Goal: Transaction & Acquisition: Obtain resource

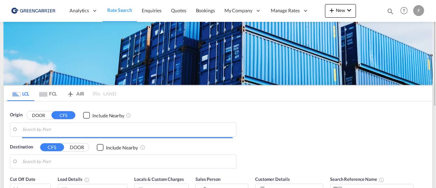
type input "SE-75454, [GEOGRAPHIC_DATA], [GEOGRAPHIC_DATA]"
type input "Busan, KRPUS"
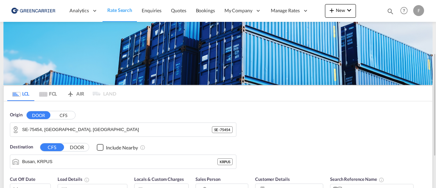
scroll to position [34, 0]
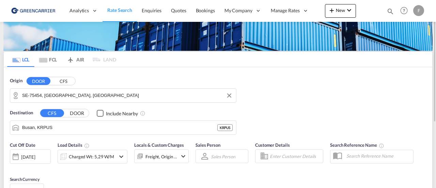
click at [116, 93] on input "SE-75454, [GEOGRAPHIC_DATA], [GEOGRAPHIC_DATA]" at bounding box center [127, 95] width 210 height 10
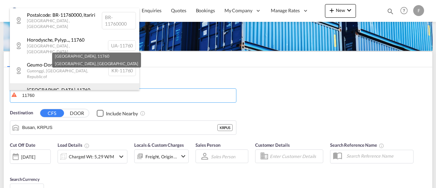
click at [75, 83] on div "[GEOGRAPHIC_DATA] , [GEOGRAPHIC_DATA] , [GEOGRAPHIC_DATA] SE-11760" at bounding box center [74, 95] width 129 height 25
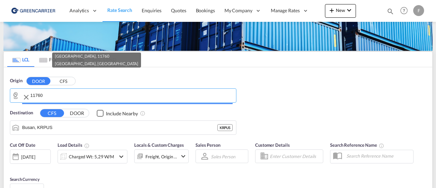
type input "SE-11760, [GEOGRAPHIC_DATA], [GEOGRAPHIC_DATA]"
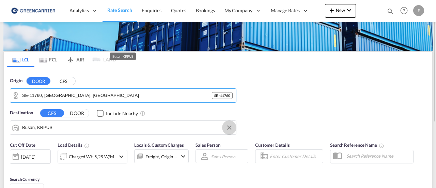
click at [227, 126] on button "Clear Input" at bounding box center [229, 127] width 10 height 10
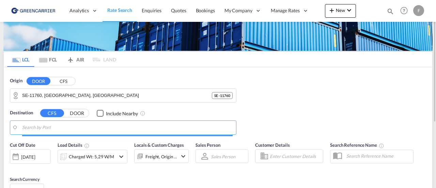
click at [98, 128] on input "Search by Port" at bounding box center [127, 127] width 210 height 10
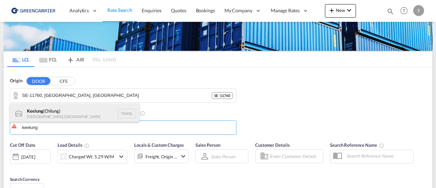
click at [69, 112] on div "Keelung ([GEOGRAPHIC_DATA]) [GEOGRAPHIC_DATA], [GEOGRAPHIC_DATA] TWKEL" at bounding box center [74, 113] width 129 height 20
type input "Keelung (Chilung), TWKEL"
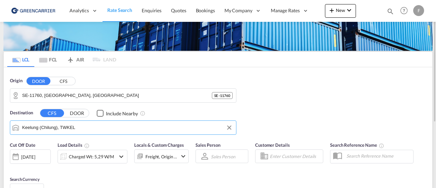
scroll to position [68, 0]
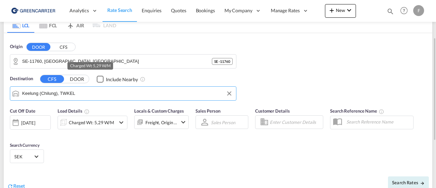
click at [103, 124] on div "Charged Wt: 5,29 W/M" at bounding box center [91, 122] width 45 height 10
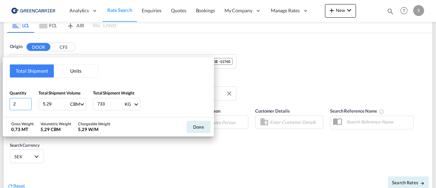
drag, startPoint x: 22, startPoint y: 105, endPoint x: -14, endPoint y: 105, distance: 36.4
click at [0, 105] on html "Analytics Reports Dashboard Rate Search Enquiries Quotes" at bounding box center [218, 94] width 436 height 188
type input "1"
type input "4.02"
type input "600"
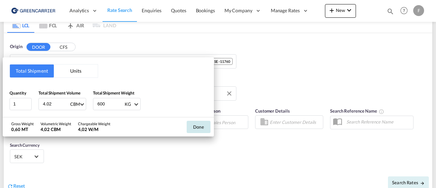
click at [197, 126] on button "Done" at bounding box center [199, 127] width 24 height 12
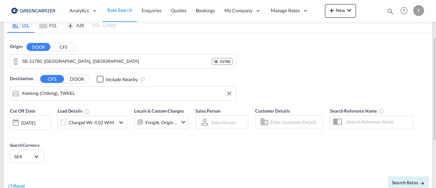
click at [287, 120] on input "Enter Customer Details" at bounding box center [295, 122] width 51 height 10
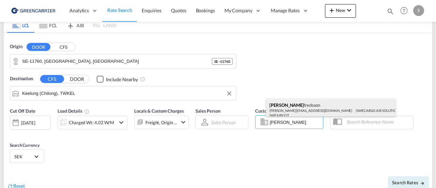
click at [290, 108] on div "[PERSON_NAME] [PERSON_NAME][EMAIL_ADDRESS][DOMAIN_NAME] | SWECARGO AIR SOLUTION…" at bounding box center [330, 109] width 129 height 22
type input "SWECARGO AIR SOLUTIONS AB, [PERSON_NAME], [PERSON_NAME][EMAIL_ADDRESS][DOMAIN_N…"
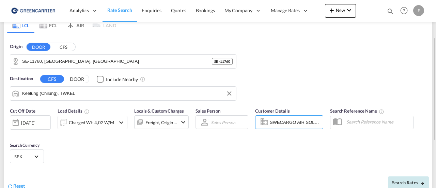
click at [410, 177] on button "Search Rates" at bounding box center [408, 182] width 41 height 12
type input "11760 to TWKEL / [DATE]"
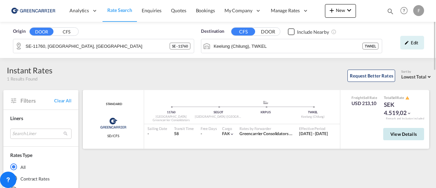
click at [394, 136] on span "View Details" at bounding box center [403, 133] width 27 height 5
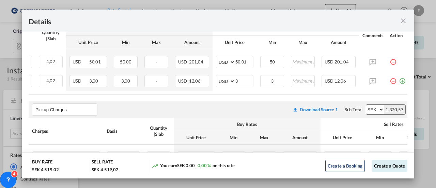
scroll to position [0, 110]
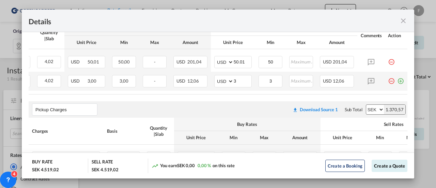
click at [397, 80] on md-icon "icon-plus-circle-outline green-400-fg" at bounding box center [400, 78] width 7 height 7
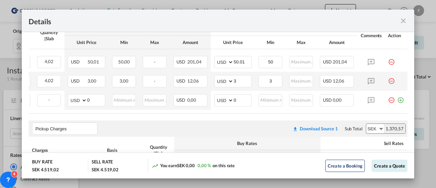
scroll to position [0, 0]
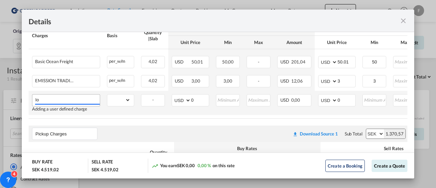
type input "l"
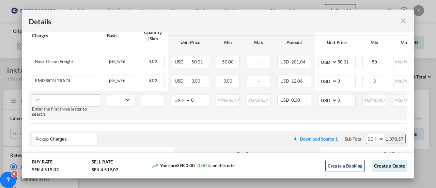
type input "l"
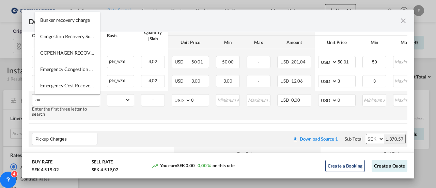
type input "o"
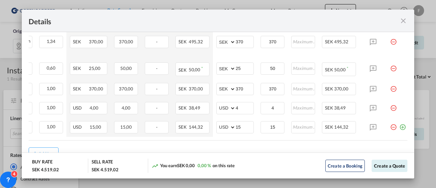
scroll to position [0, 102]
click at [400, 122] on md-icon "icon-plus-circle-outline green-400-fg" at bounding box center [402, 124] width 7 height 7
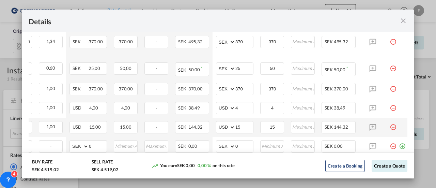
scroll to position [0, 0]
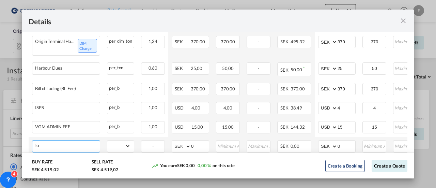
type input "l"
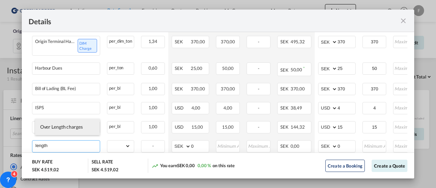
click at [77, 128] on span "Over Length charges" at bounding box center [61, 127] width 43 height 6
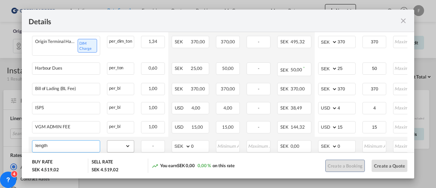
type input "Over Length charges"
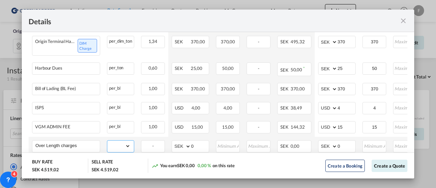
click at [112, 142] on select "gross_weight volumetric_weight per_shipment per_bl per_km per_hawb per_kg flat …" at bounding box center [118, 145] width 23 height 11
select select "per_bl"
click at [107, 140] on select "gross_weight volumetric_weight per_shipment per_bl per_km per_hawb per_kg flat …" at bounding box center [118, 145] width 23 height 11
click at [288, 143] on span "SEK" at bounding box center [284, 145] width 9 height 5
click at [198, 142] on input "0" at bounding box center [200, 145] width 18 height 10
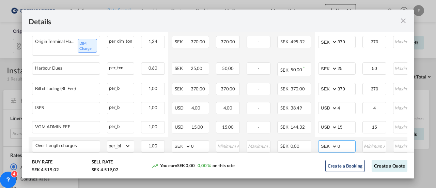
click at [332, 141] on select "AED AFN ALL AMD ANG AOA ARS AUD AWG AZN BAM BBD BDT BGN BHD BIF BMD BND [PERSON…" at bounding box center [328, 146] width 18 height 10
select select "string:USD"
click at [319, 141] on select "AED AFN ALL AMD ANG AOA ARS AUD AWG AZN BAM BBD BDT BGN BHD BIF BMD BND [PERSON…" at bounding box center [328, 146] width 18 height 10
click at [350, 143] on input "0" at bounding box center [346, 145] width 18 height 10
drag, startPoint x: 349, startPoint y: 140, endPoint x: 331, endPoint y: 143, distance: 18.5
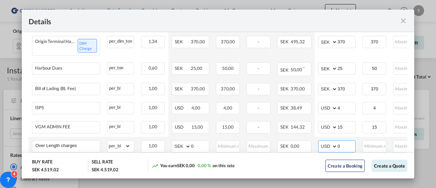
click at [331, 143] on md-input-container "AED AFN ALL AMD ANG AOA ARS AUD AWG AZN BAM BBD BDT BGN BHD BIF BMD BND [PERSON…" at bounding box center [336, 146] width 37 height 12
type input "250"
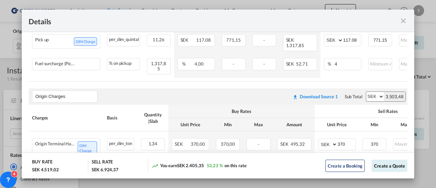
scroll to position [272, 0]
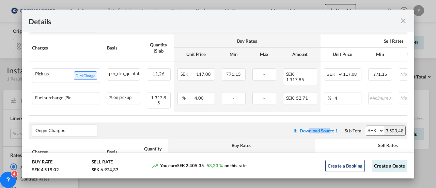
drag, startPoint x: 304, startPoint y: 113, endPoint x: 324, endPoint y: 112, distance: 20.5
click at [324, 112] on air-lcl-rate-modification "Main Freight Please enter leg name Leg Name Already Exists Download Source 1 Su…" at bounding box center [218, 106] width 379 height 418
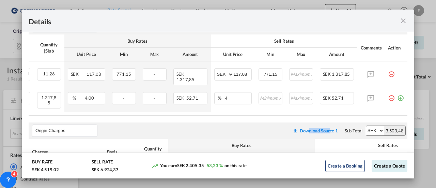
scroll to position [0, 115]
click at [388, 96] on md-icon "icon-minus-circle-outline red-400-fg pt-7" at bounding box center [391, 95] width 7 height 7
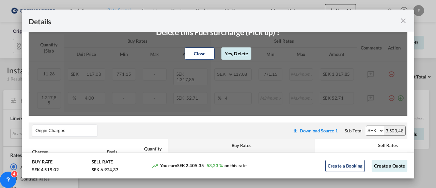
click at [245, 56] on button "Yes, Delete" at bounding box center [236, 53] width 30 height 12
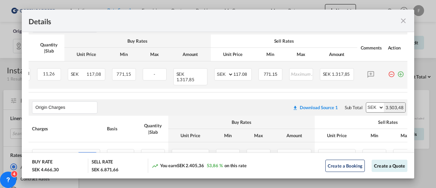
click at [397, 74] on md-icon "icon-plus-circle-outline green-400-fg" at bounding box center [400, 71] width 7 height 7
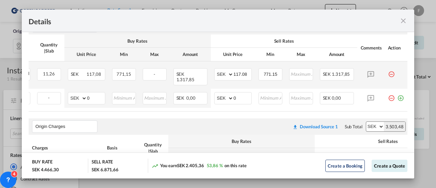
scroll to position [0, 0]
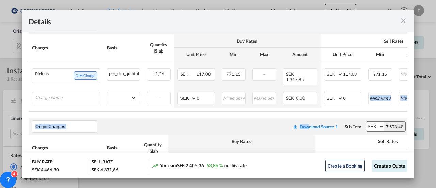
drag, startPoint x: 305, startPoint y: 112, endPoint x: 349, endPoint y: 109, distance: 44.7
click at [349, 109] on air-lcl-rate-modification "Main Freight Please enter leg name Leg Name Already Exists Download Source 1 Su…" at bounding box center [218, 103] width 379 height 413
drag, startPoint x: 309, startPoint y: 109, endPoint x: 388, endPoint y: 103, distance: 79.6
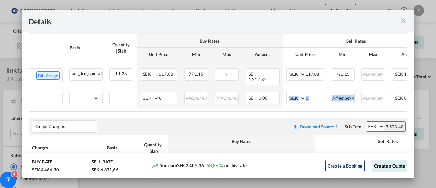
scroll to position [0, 115]
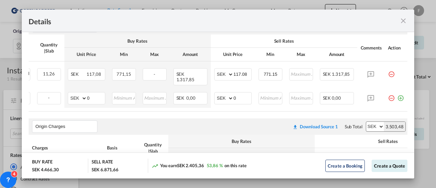
click at [388, 74] on md-icon "icon-minus-circle-outline red-400-fg pt-7" at bounding box center [391, 71] width 7 height 7
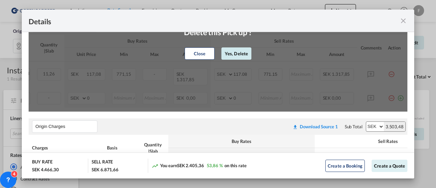
click at [241, 56] on button "Yes, Delete" at bounding box center [236, 53] width 30 height 12
type input "0"
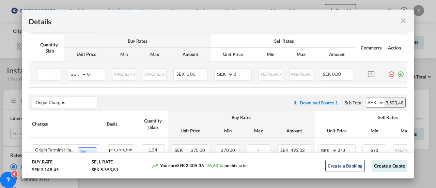
scroll to position [0, 110]
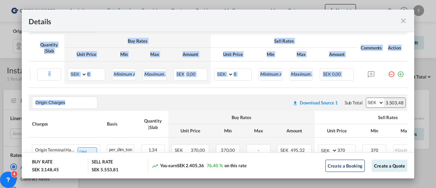
drag, startPoint x: 135, startPoint y: 91, endPoint x: 74, endPoint y: 90, distance: 61.3
click at [74, 90] on air-lcl-rate-modification "Main Freight Please enter leg name Leg Name Already Exists Download Source 1 Su…" at bounding box center [218, 92] width 379 height 390
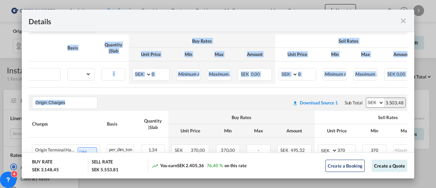
scroll to position [0, 21]
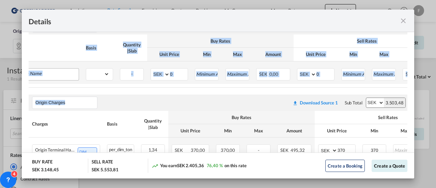
click at [50, 77] on input "Charge Name" at bounding box center [46, 73] width 64 height 10
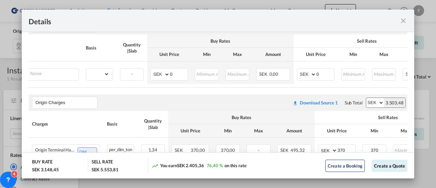
drag, startPoint x: 82, startPoint y: 91, endPoint x: 52, endPoint y: 91, distance: 29.3
click at [52, 91] on air-lcl-rate-modification "Main Freight Please enter leg name Leg Name Already Exists Download Source 1 Su…" at bounding box center [218, 92] width 379 height 390
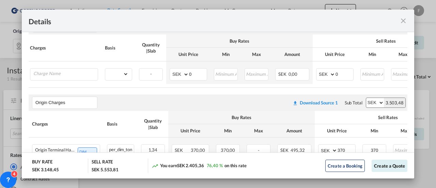
scroll to position [0, 0]
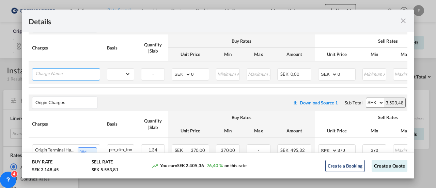
click at [55, 77] on input "Charge Name" at bounding box center [67, 73] width 64 height 10
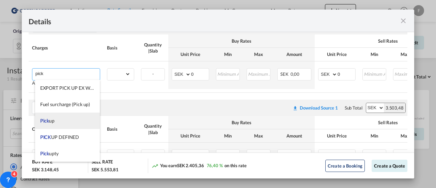
click at [50, 118] on span "Pick up" at bounding box center [47, 120] width 14 height 6
type input "Pick up"
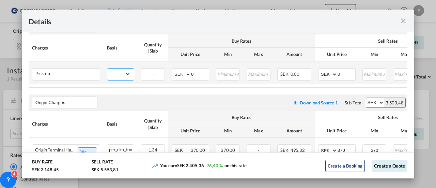
click at [117, 77] on select "gross_weight volumetric_weight per_shipment per_bl % on pickup per_km per_hawb …" at bounding box center [118, 73] width 23 height 11
select select "per_shipment"
click at [107, 69] on select "gross_weight volumetric_weight per_shipment per_bl % on pickup per_km per_hawb …" at bounding box center [118, 73] width 23 height 11
click at [343, 73] on input "0" at bounding box center [346, 73] width 18 height 10
drag, startPoint x: 346, startPoint y: 74, endPoint x: 302, endPoint y: 65, distance: 44.3
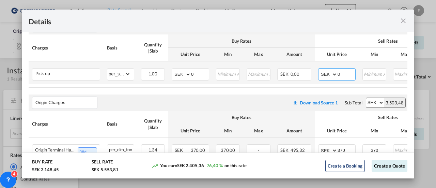
click at [308, 74] on tr "Pick up Please Enter Already Exists gross_weight volumetric_weight per_shipment…" at bounding box center [270, 72] width 483 height 22
type input "3590"
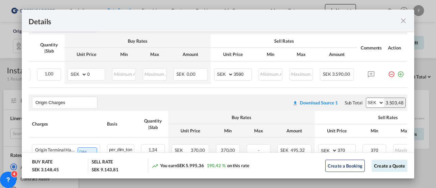
scroll to position [0, 110]
click at [376, 165] on button "Create a Quote" at bounding box center [390, 165] width 36 height 12
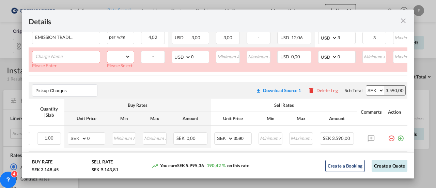
scroll to position [165, 0]
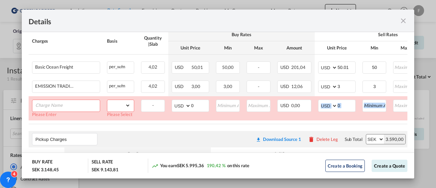
drag, startPoint x: 307, startPoint y: 122, endPoint x: 366, endPoint y: 121, distance: 59.3
click at [366, 121] on table "Charges Basis Quantity | Slab Buy Rates Sell Rates Comments Action Unit Price M…" at bounding box center [270, 76] width 483 height 96
drag, startPoint x: 297, startPoint y: 125, endPoint x: 372, endPoint y: 125, distance: 74.6
drag, startPoint x: 300, startPoint y: 123, endPoint x: 332, endPoint y: 122, distance: 31.7
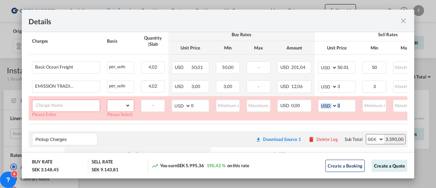
click at [332, 122] on table "Charges Basis Quantity | Slab Buy Rates Sell Rates Comments Action Unit Price M…" at bounding box center [270, 76] width 483 height 96
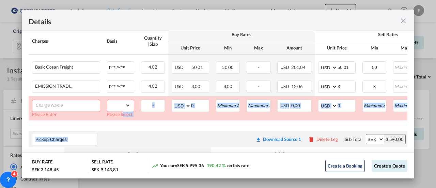
drag, startPoint x: 122, startPoint y: 122, endPoint x: 186, endPoint y: 128, distance: 64.3
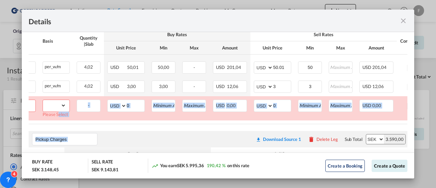
scroll to position [0, 110]
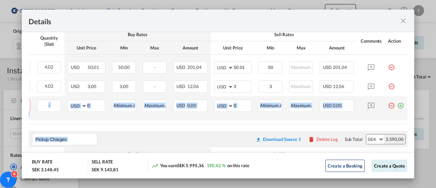
click at [388, 104] on md-icon "icon-minus-circle-outline red-400-fg pt-7" at bounding box center [391, 102] width 7 height 7
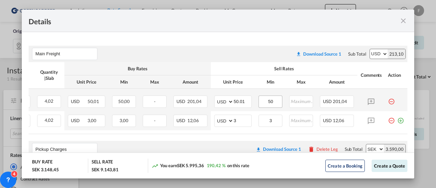
scroll to position [335, 0]
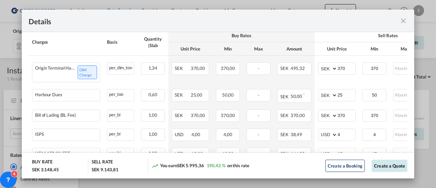
click at [385, 164] on button "Create a Quote" at bounding box center [390, 165] width 36 height 12
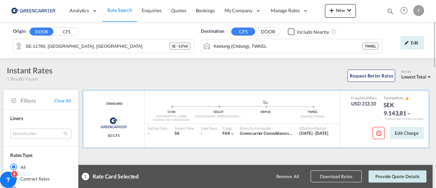
click at [384, 176] on button "Provide Quote Details" at bounding box center [397, 176] width 58 height 12
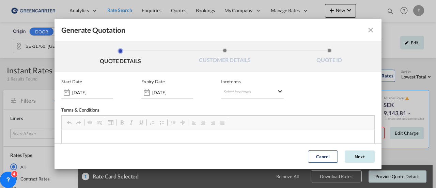
click at [351, 155] on button "Next" at bounding box center [360, 156] width 30 height 12
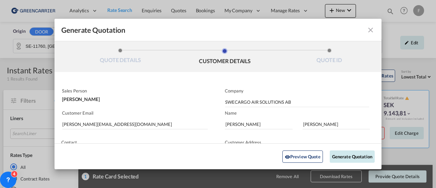
scroll to position [0, 0]
click at [349, 156] on button "Generate Quotation" at bounding box center [352, 156] width 45 height 12
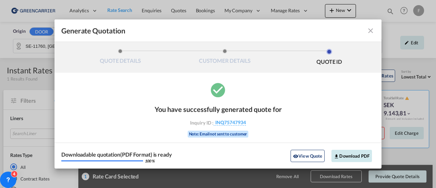
click at [355, 155] on button "Download PDF" at bounding box center [351, 156] width 41 height 12
